Goal: Information Seeking & Learning: Compare options

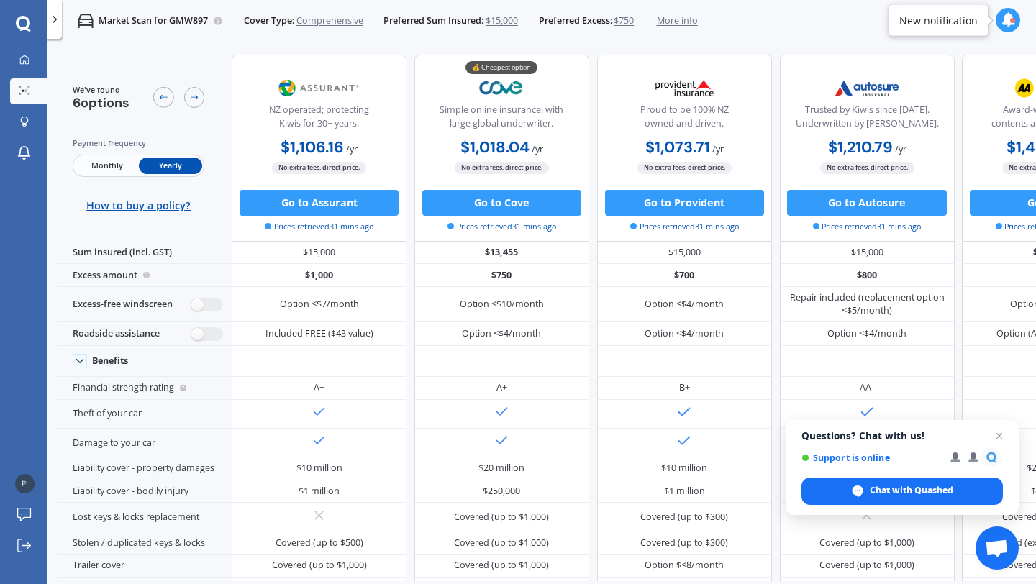
click at [632, 23] on span "$750" at bounding box center [623, 20] width 20 height 13
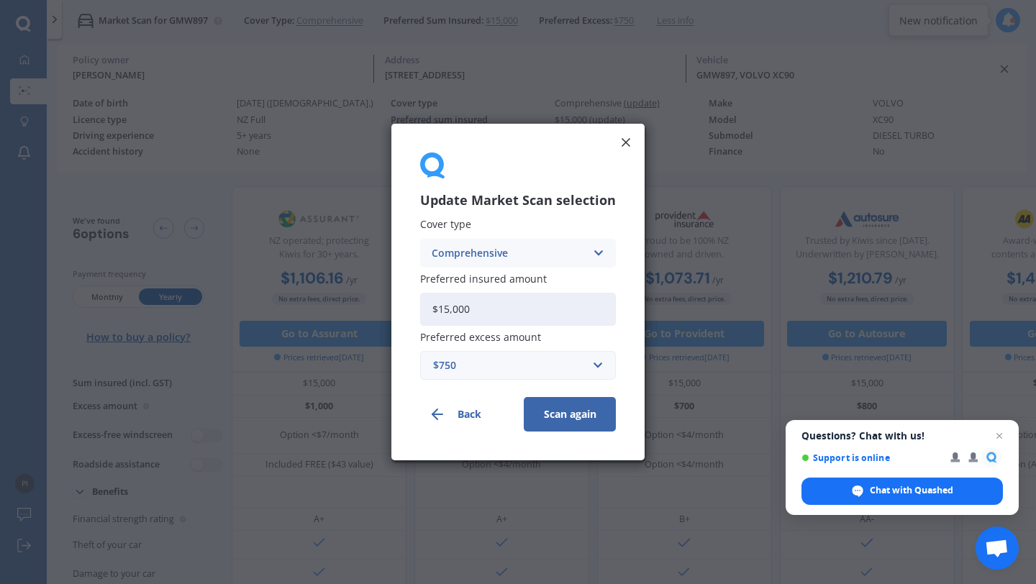
click at [567, 368] on div "$750" at bounding box center [509, 365] width 152 height 16
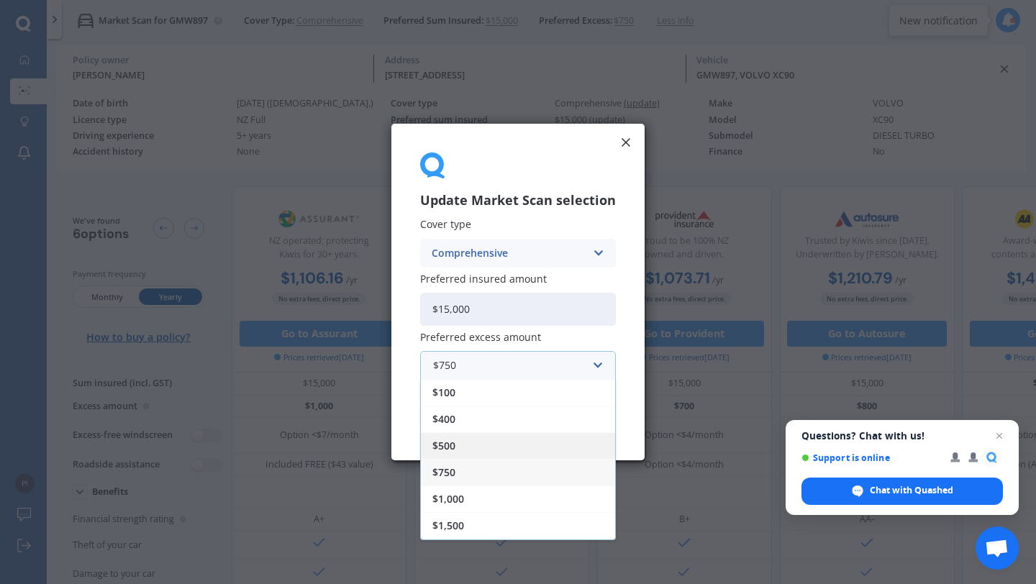
click at [512, 450] on div "$500" at bounding box center [518, 445] width 194 height 27
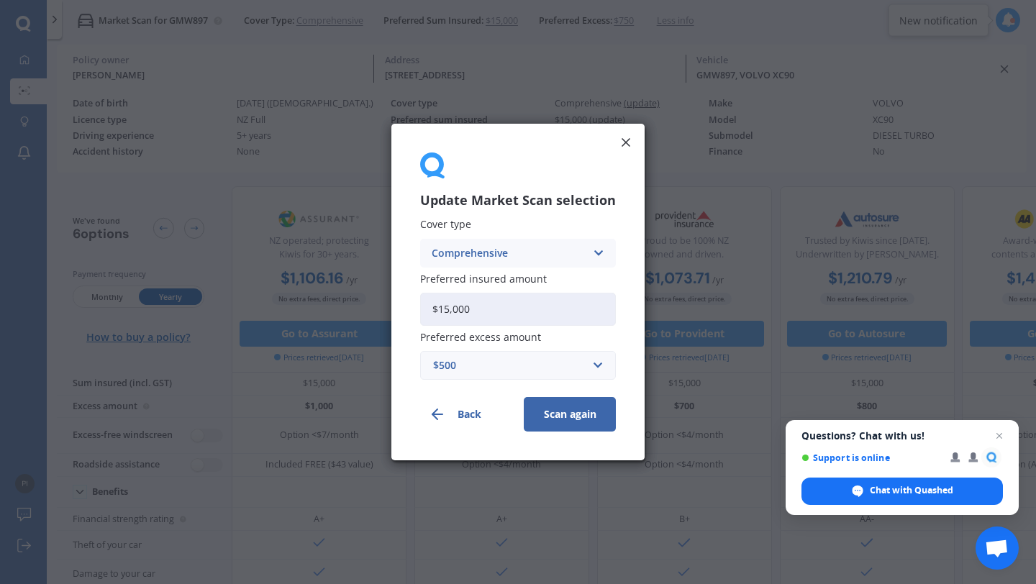
click at [561, 412] on button "Scan again" at bounding box center [570, 414] width 92 height 35
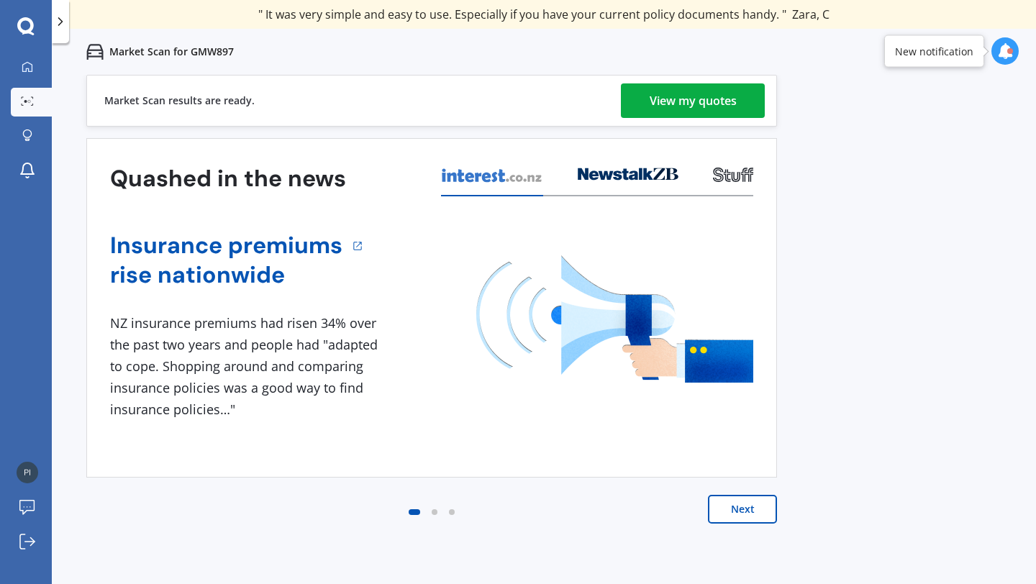
click at [667, 106] on div "View my quotes" at bounding box center [692, 100] width 87 height 35
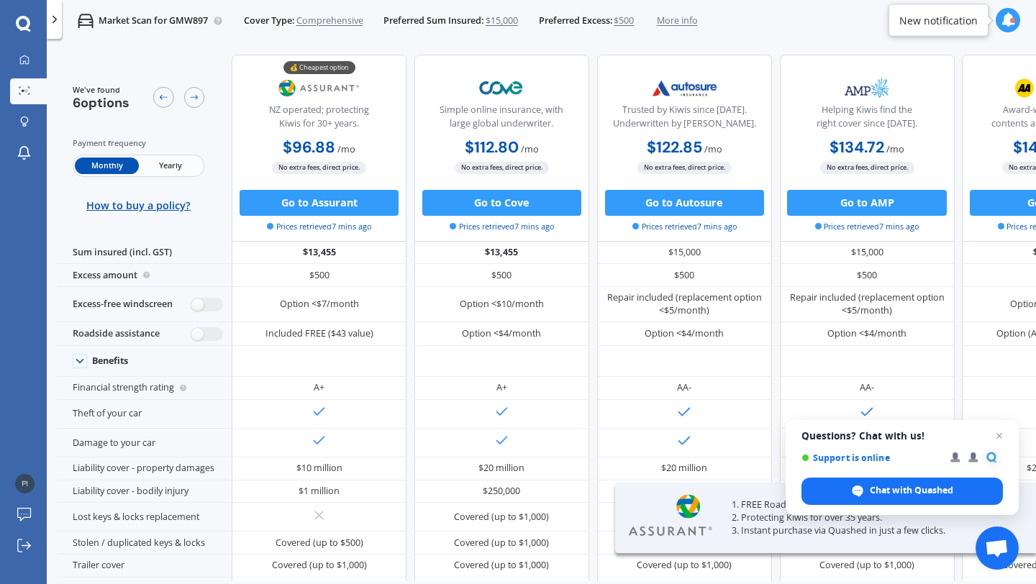
click at [169, 166] on span "Yearly" at bounding box center [170, 166] width 63 height 17
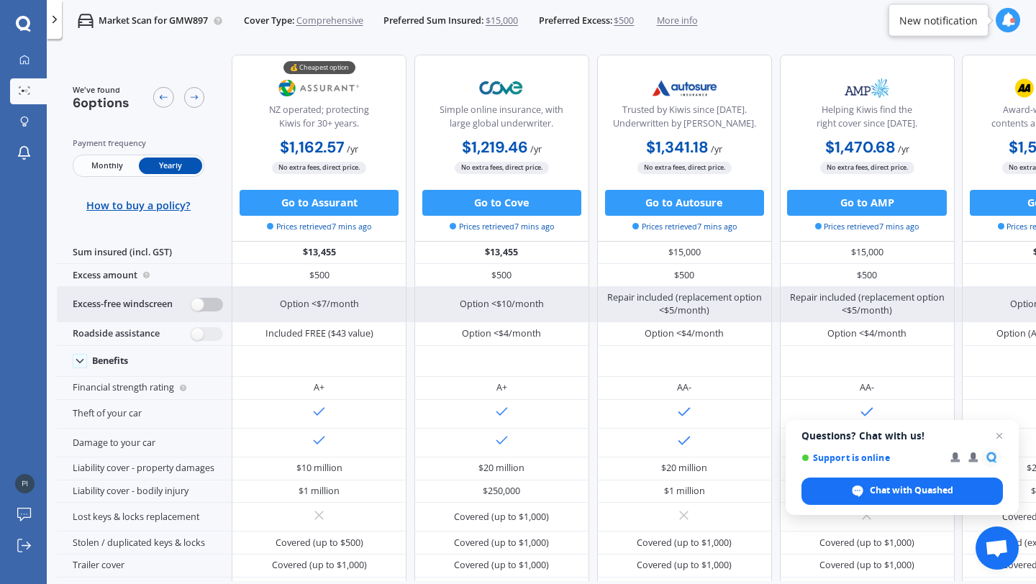
click at [204, 305] on label at bounding box center [207, 305] width 32 height 14
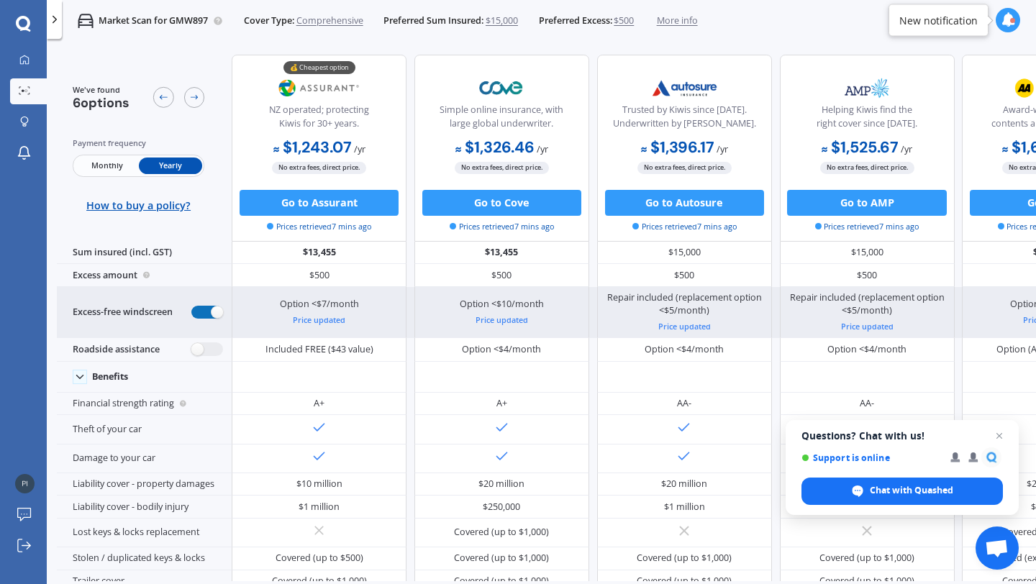
click at [204, 306] on label at bounding box center [207, 313] width 32 height 14
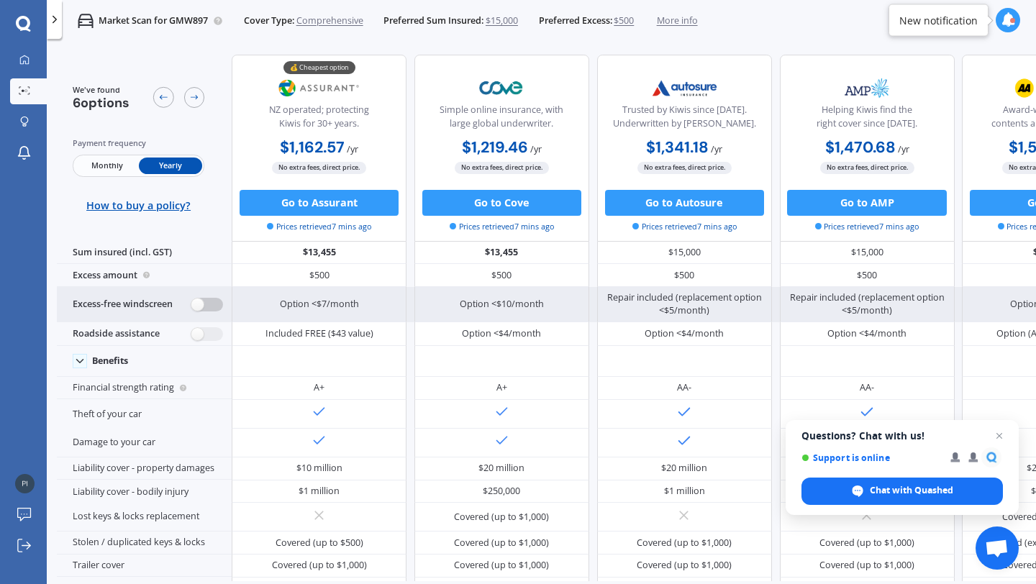
click at [204, 305] on label at bounding box center [207, 305] width 32 height 14
radio input "true"
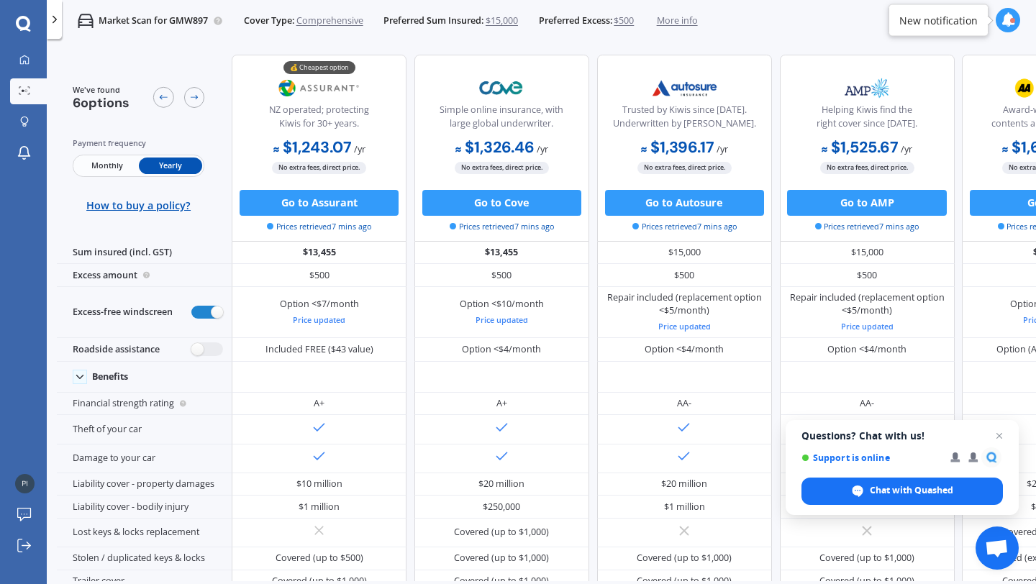
click at [629, 21] on span "$500" at bounding box center [623, 20] width 20 height 13
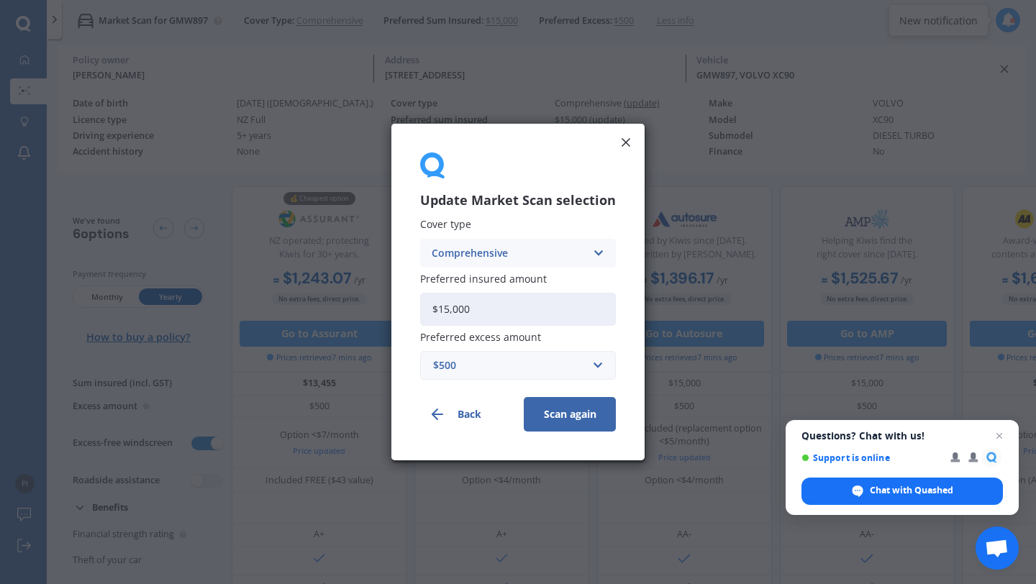
click at [493, 360] on div "$500" at bounding box center [509, 365] width 152 height 16
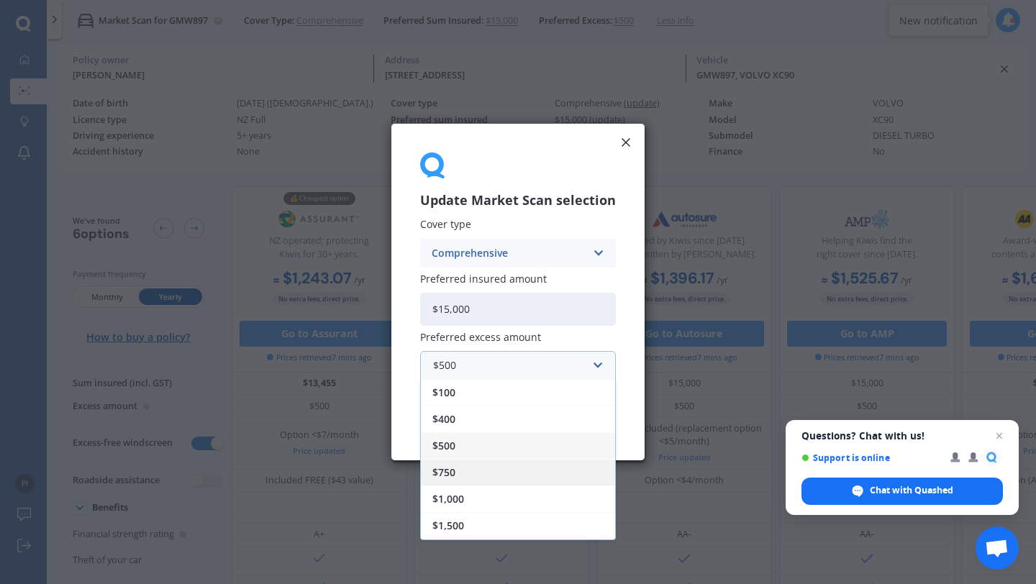
click at [441, 480] on div "$750" at bounding box center [518, 472] width 194 height 27
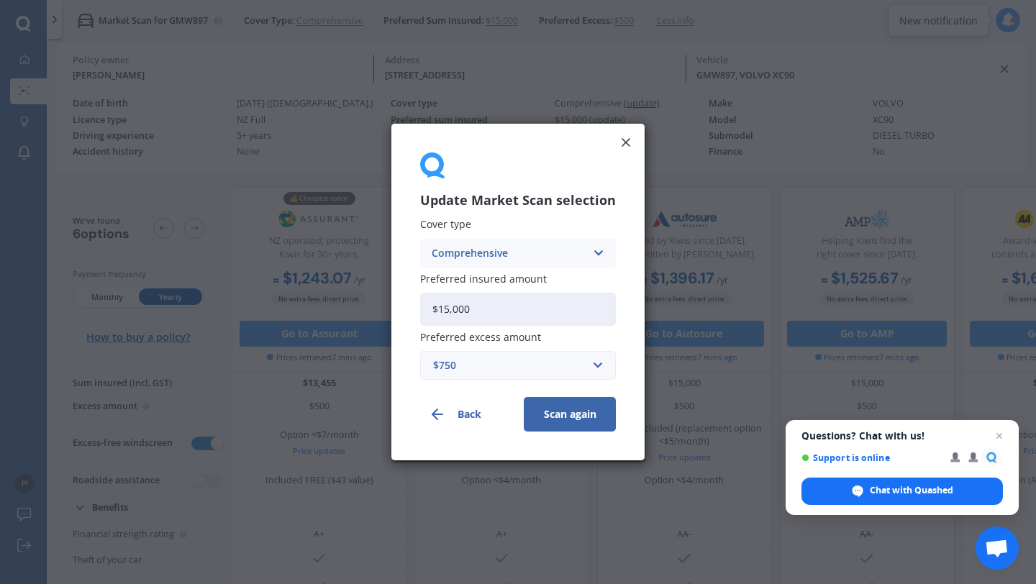
click at [570, 423] on button "Scan again" at bounding box center [570, 414] width 92 height 35
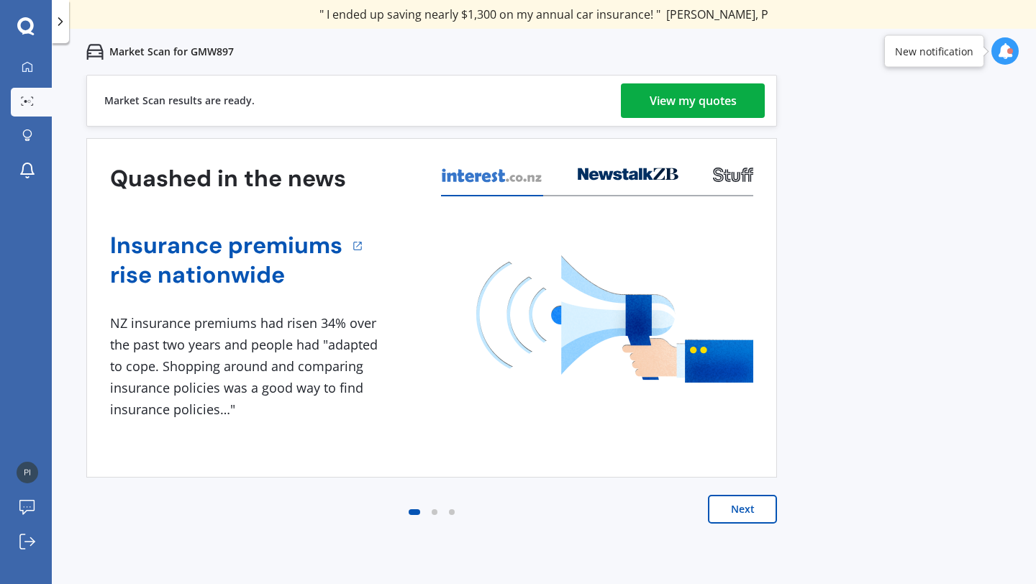
click at [663, 103] on div "View my quotes" at bounding box center [692, 100] width 87 height 35
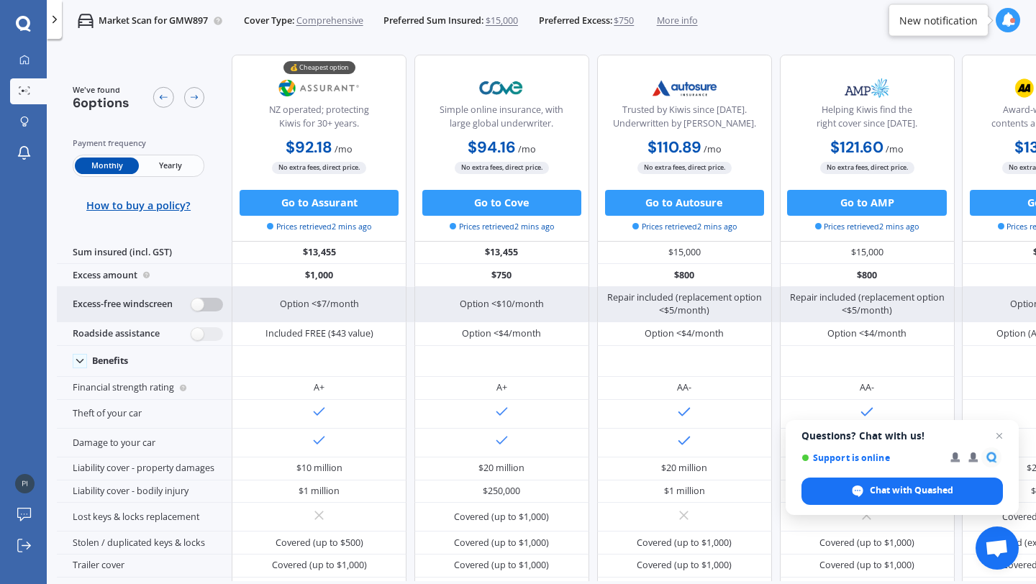
click at [206, 306] on label at bounding box center [207, 305] width 32 height 14
radio input "true"
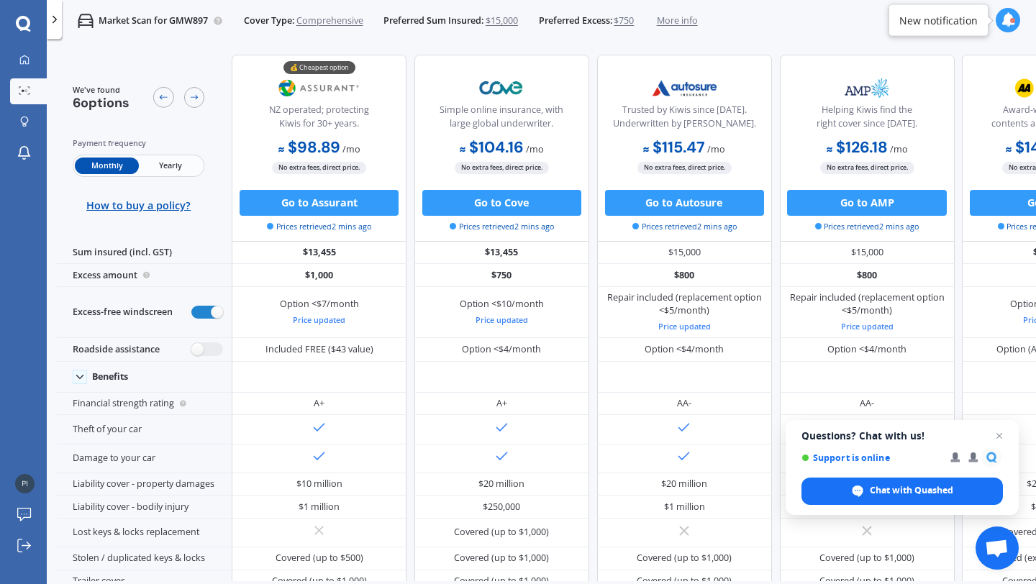
click at [170, 171] on span "Yearly" at bounding box center [170, 166] width 63 height 17
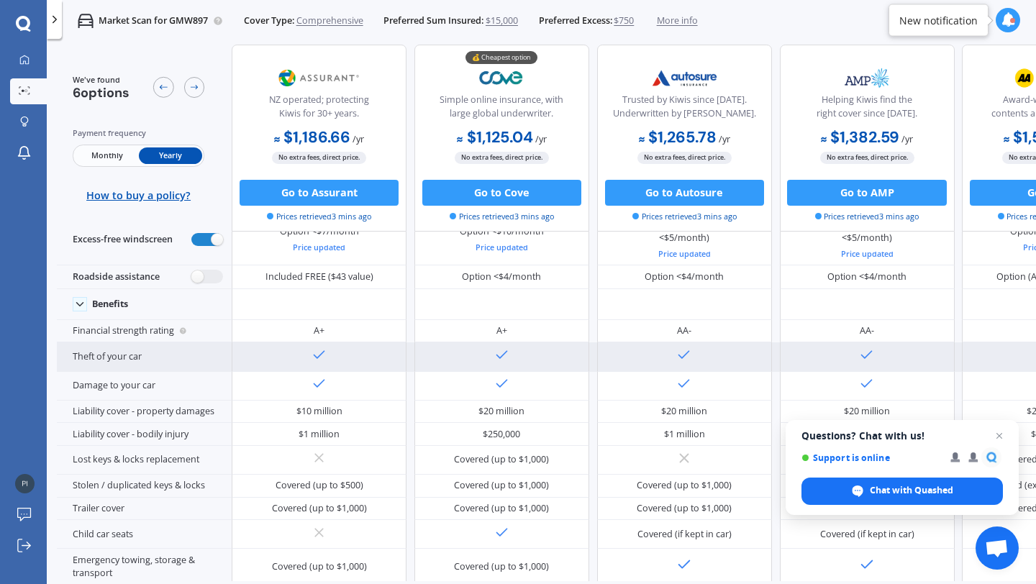
scroll to position [82, 0]
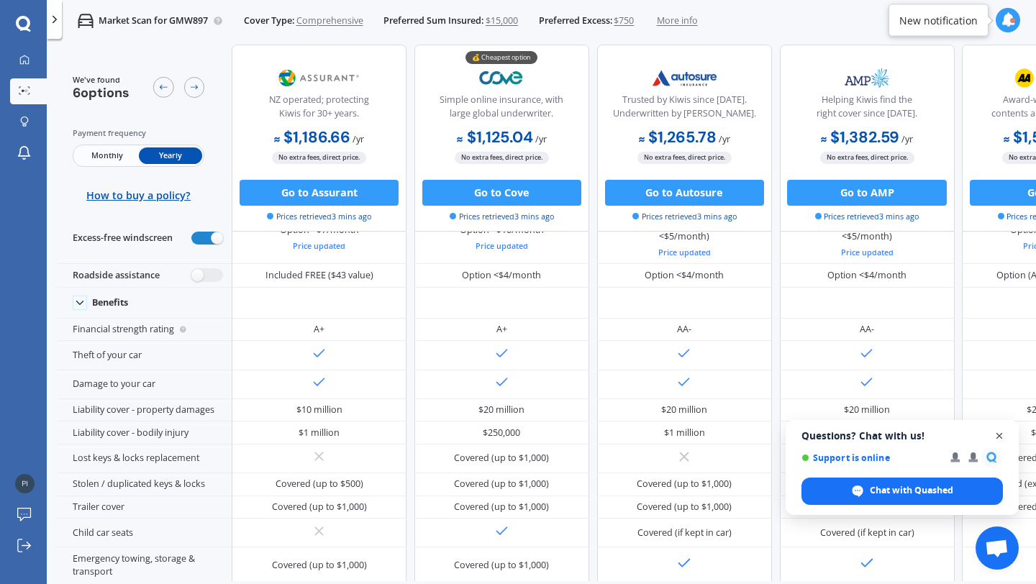
click at [1001, 434] on span "Close chat" at bounding box center [999, 436] width 18 height 18
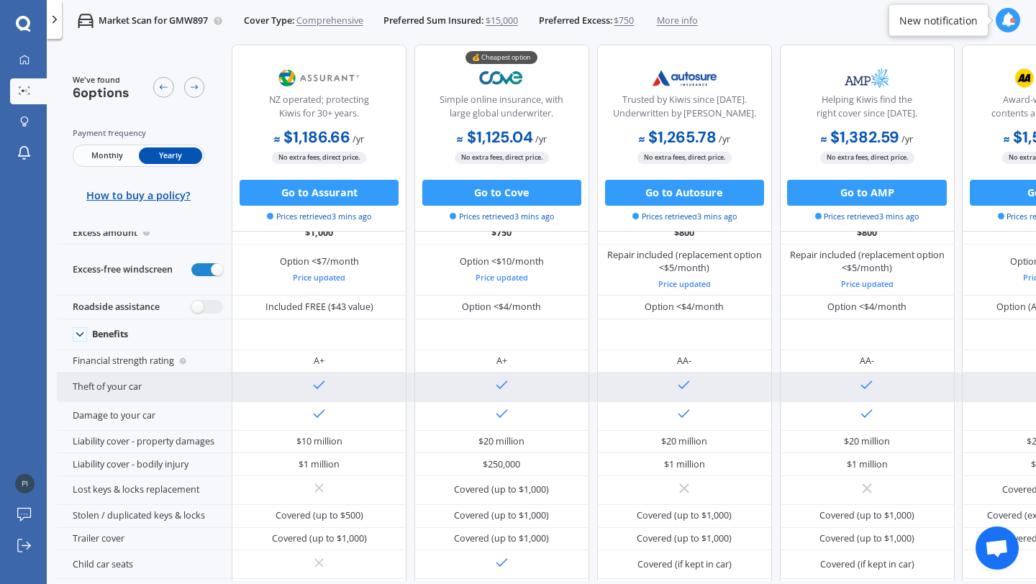
scroll to position [0, 0]
